Goal: Check status: Check status

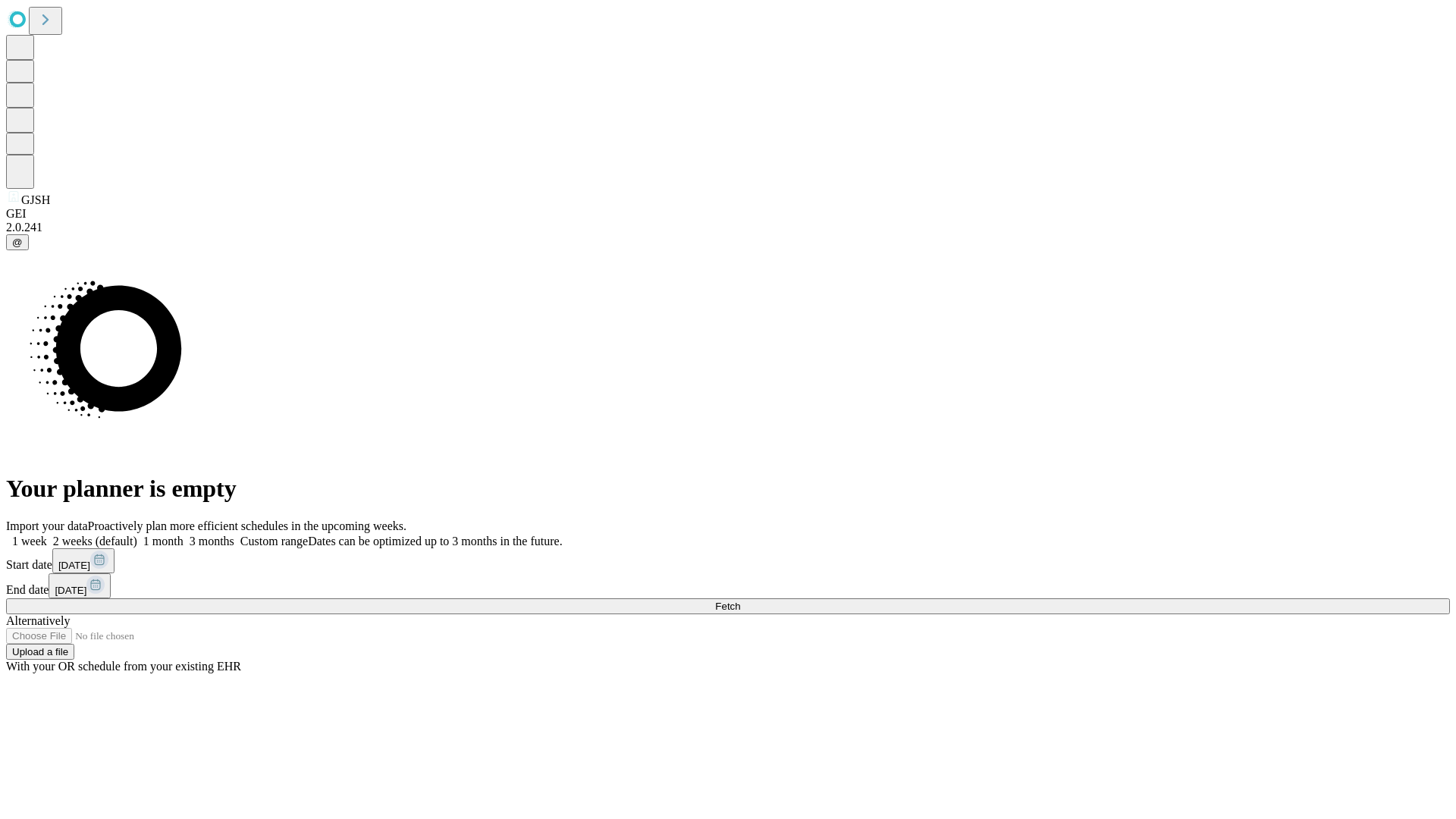
click at [740, 601] on span "Fetch" at bounding box center [728, 606] width 25 height 11
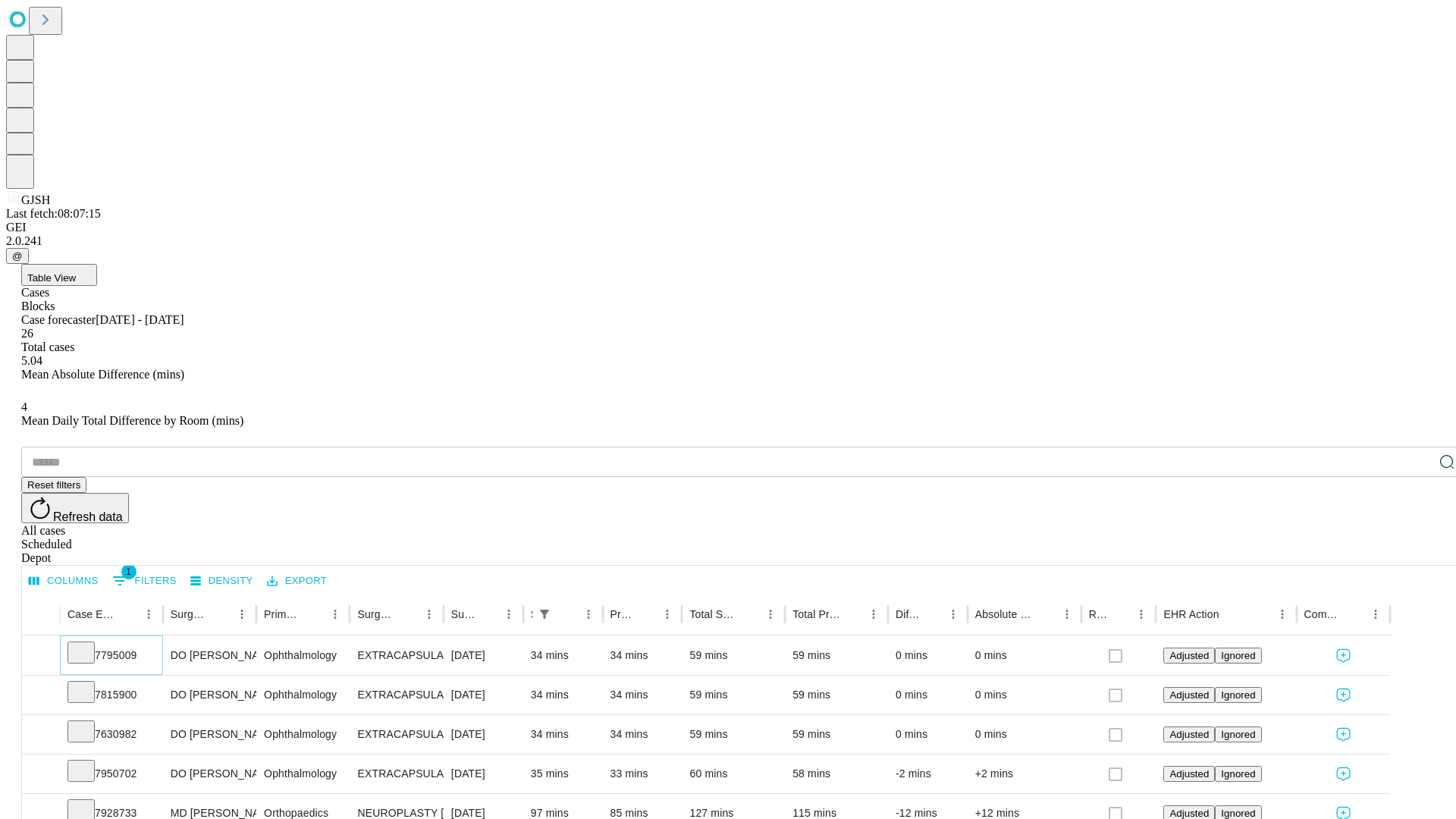
click at [89, 643] on icon at bounding box center [81, 651] width 15 height 15
